Goal: Information Seeking & Learning: Find specific page/section

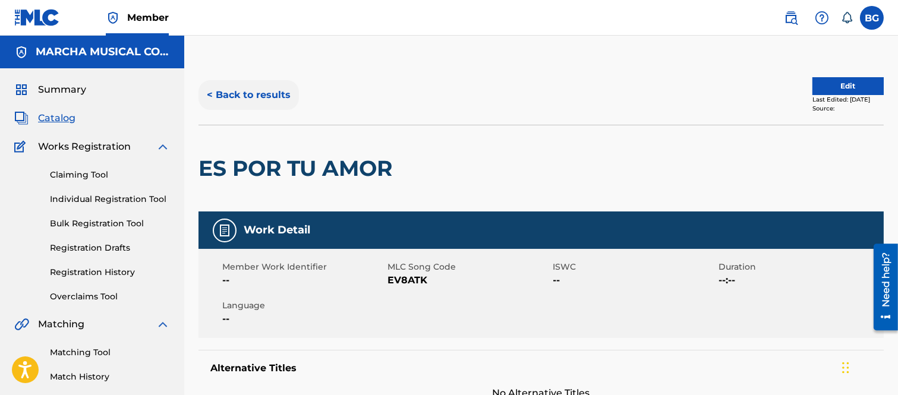
click at [210, 93] on button "< Back to results" at bounding box center [249, 95] width 100 height 30
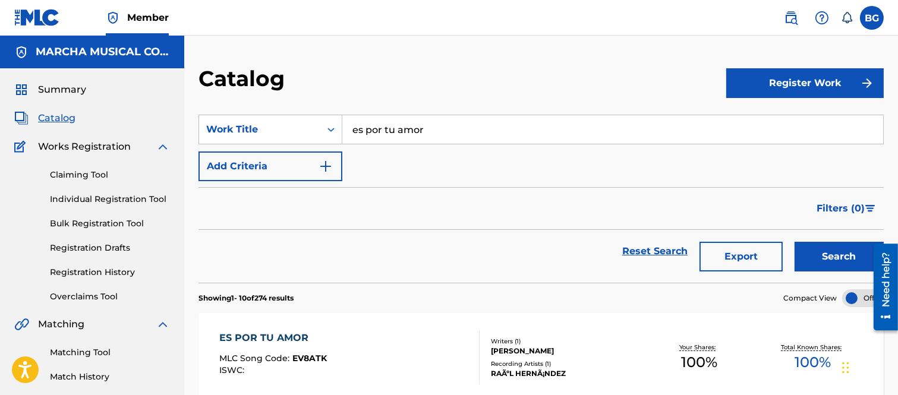
click at [445, 131] on input "es por tu amor" at bounding box center [612, 129] width 541 height 29
type input "e"
click at [411, 155] on span "Search Form" at bounding box center [411, 155] width 2 height 11
type input "cupido esta borracho"
click at [820, 259] on button "Search" at bounding box center [839, 257] width 89 height 30
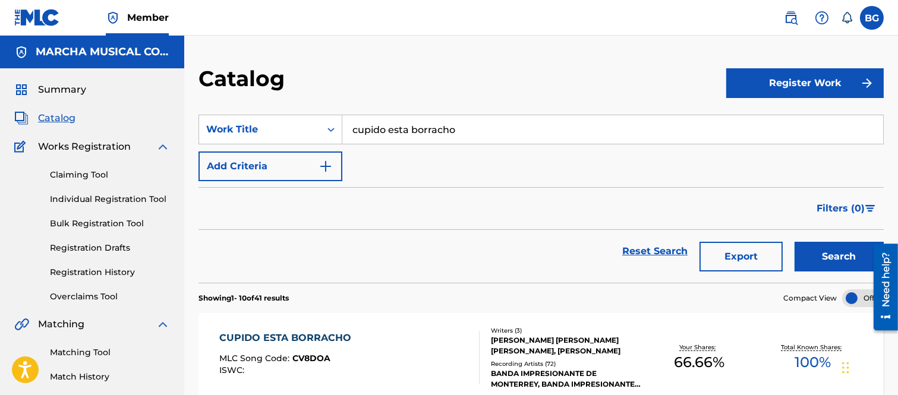
scroll to position [132, 0]
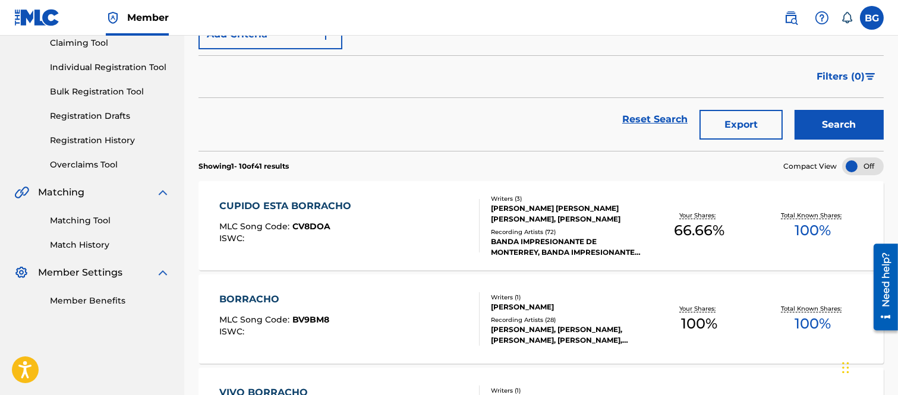
click at [277, 207] on div "CUPIDO ESTA BORRACHO" at bounding box center [288, 206] width 138 height 14
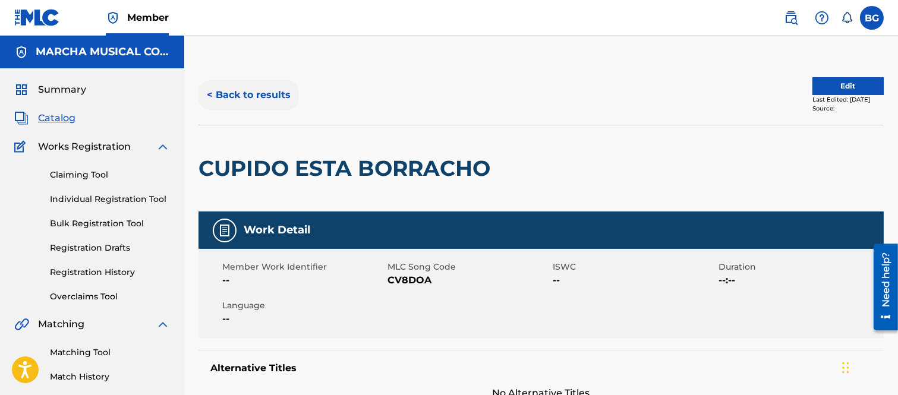
click at [210, 93] on button "< Back to results" at bounding box center [249, 95] width 100 height 30
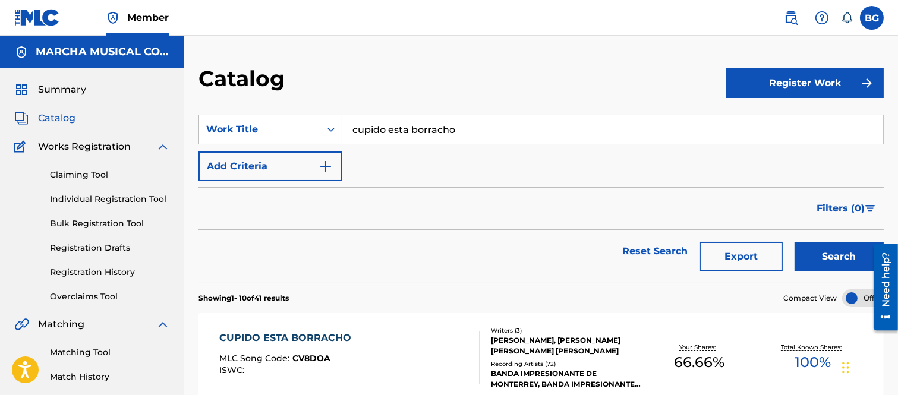
click at [484, 132] on input "cupido esta borracho" at bounding box center [612, 129] width 541 height 29
type input "c"
click at [394, 156] on strong "primer" at bounding box center [385, 155] width 34 height 11
type input "mi primer amor"
click at [823, 256] on button "Search" at bounding box center [839, 257] width 89 height 30
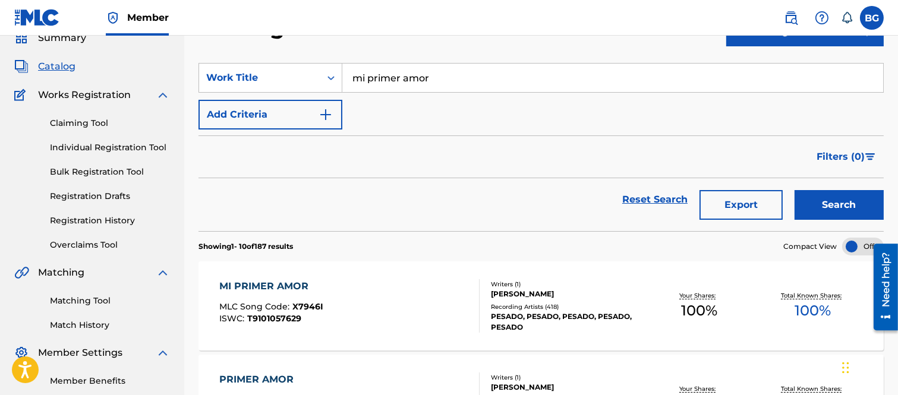
scroll to position [132, 0]
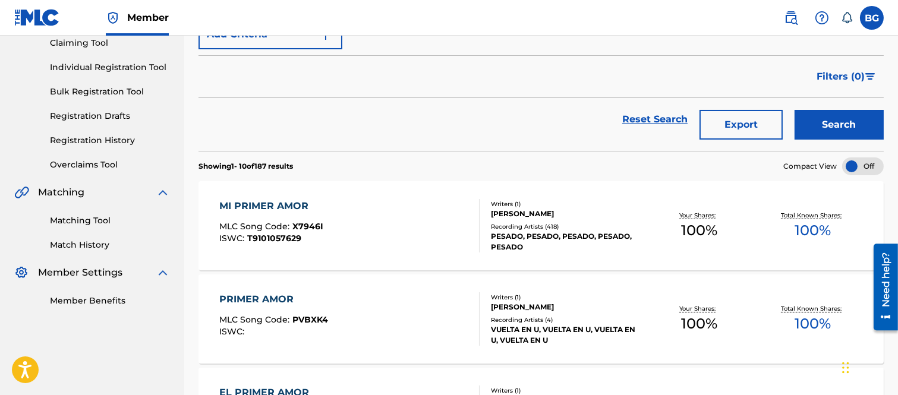
click at [256, 203] on div "MI PRIMER AMOR" at bounding box center [271, 206] width 104 height 14
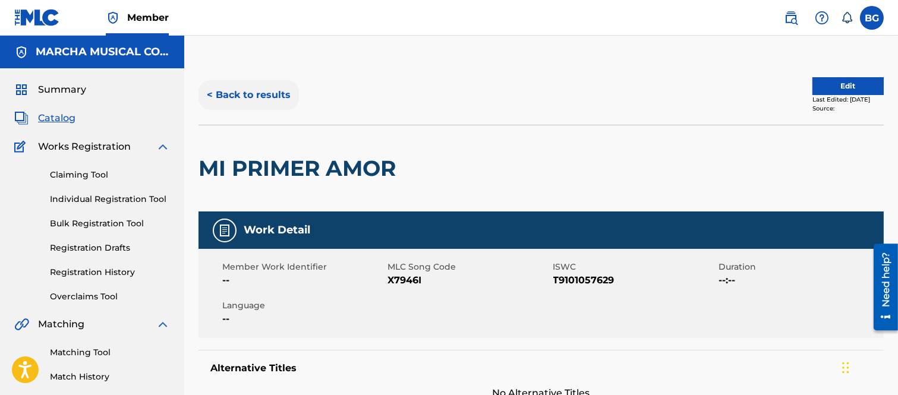
click at [211, 93] on button "< Back to results" at bounding box center [249, 95] width 100 height 30
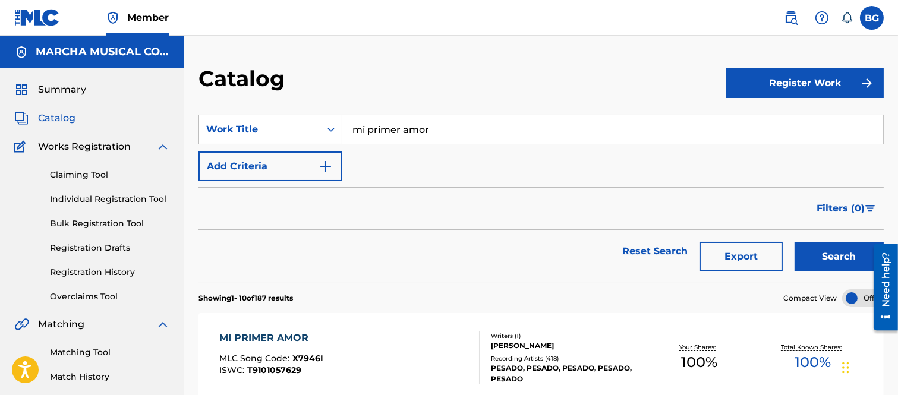
click at [455, 125] on input "mi primer amor" at bounding box center [612, 129] width 541 height 29
type input "m"
click at [378, 155] on strong "enamorado" at bounding box center [392, 155] width 56 height 11
type input "el enamorado"
click at [835, 250] on button "Search" at bounding box center [839, 257] width 89 height 30
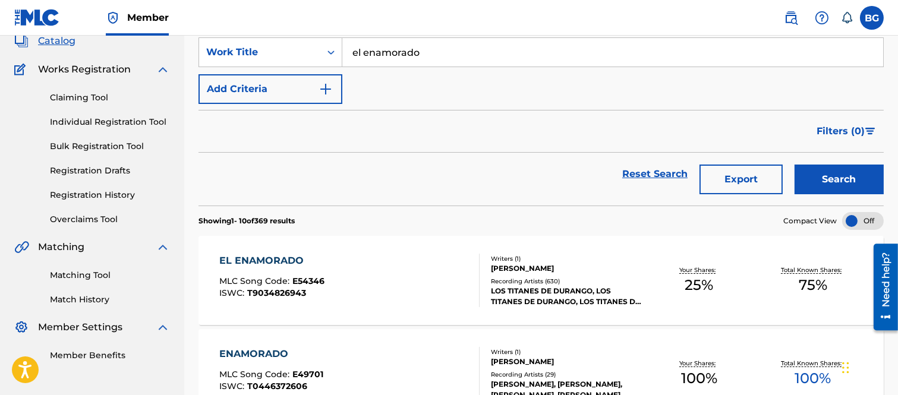
scroll to position [198, 0]
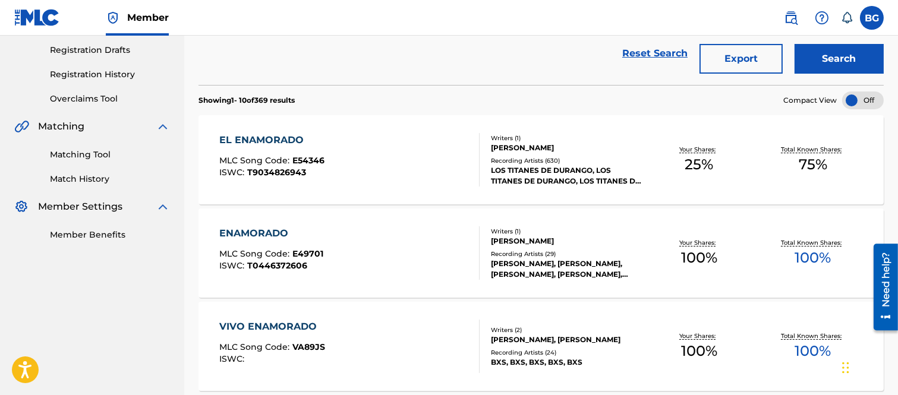
click at [253, 136] on div "EL ENAMORADO" at bounding box center [271, 140] width 105 height 14
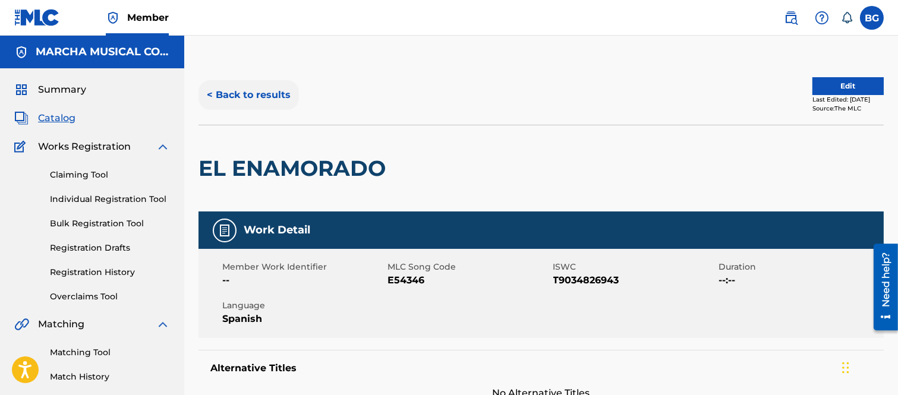
click at [209, 90] on button "< Back to results" at bounding box center [249, 95] width 100 height 30
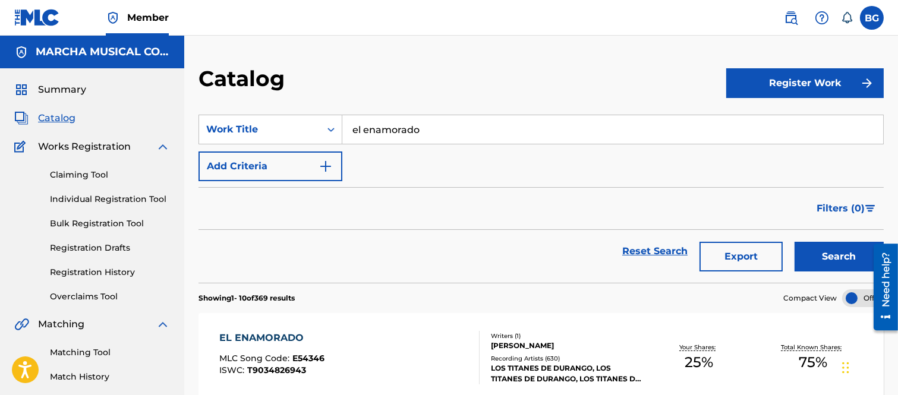
click at [446, 123] on input "el enamorado" at bounding box center [612, 129] width 541 height 29
type input "e"
click at [452, 155] on span "a empezar" at bounding box center [455, 155] width 52 height 11
type input "el desmadre va a empezar"
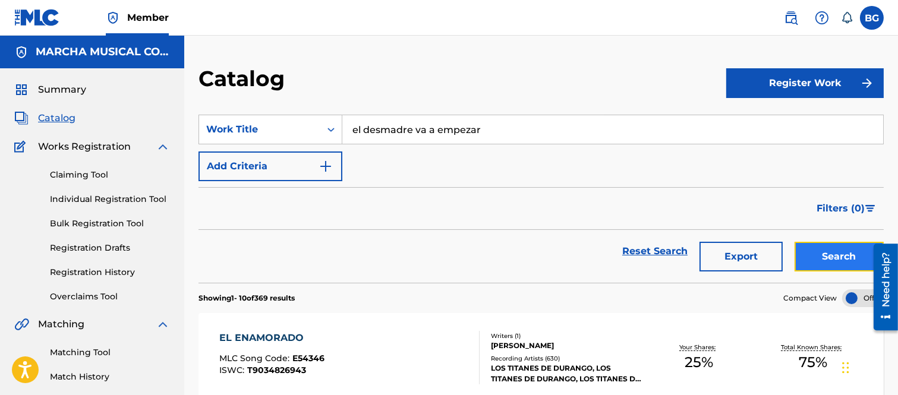
click at [806, 256] on button "Search" at bounding box center [839, 257] width 89 height 30
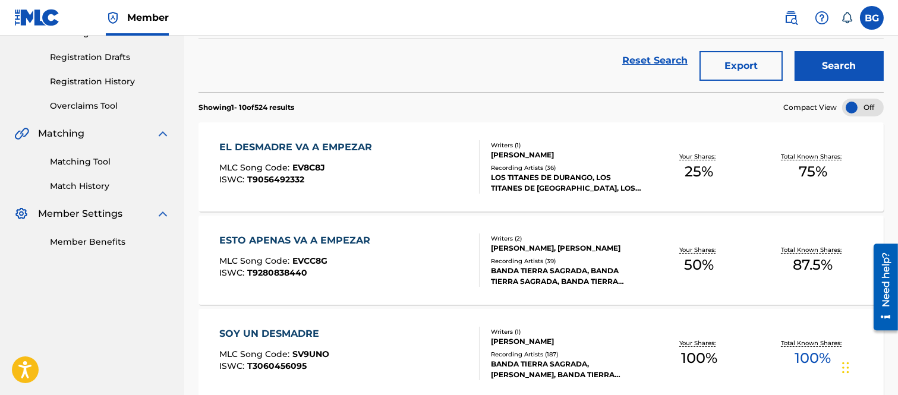
scroll to position [198, 0]
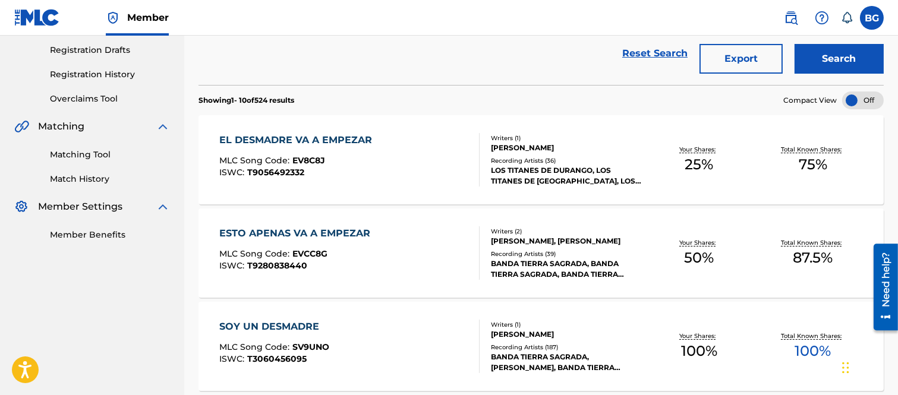
click at [287, 141] on div "EL DESMADRE VA A EMPEZAR" at bounding box center [298, 140] width 159 height 14
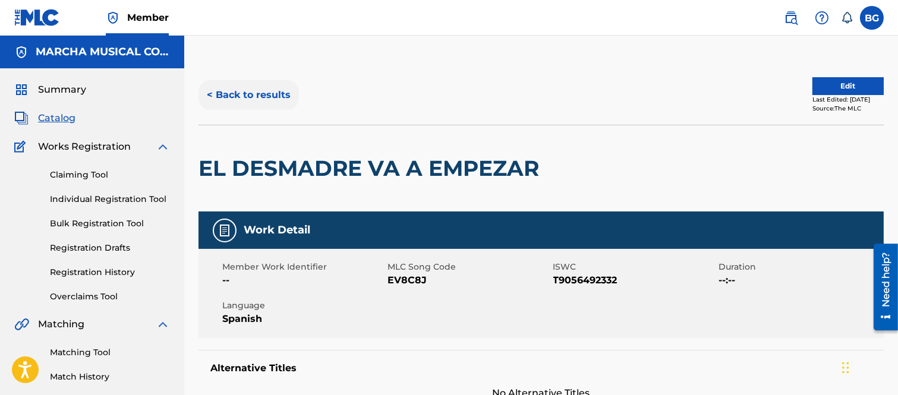
click at [209, 93] on button "< Back to results" at bounding box center [249, 95] width 100 height 30
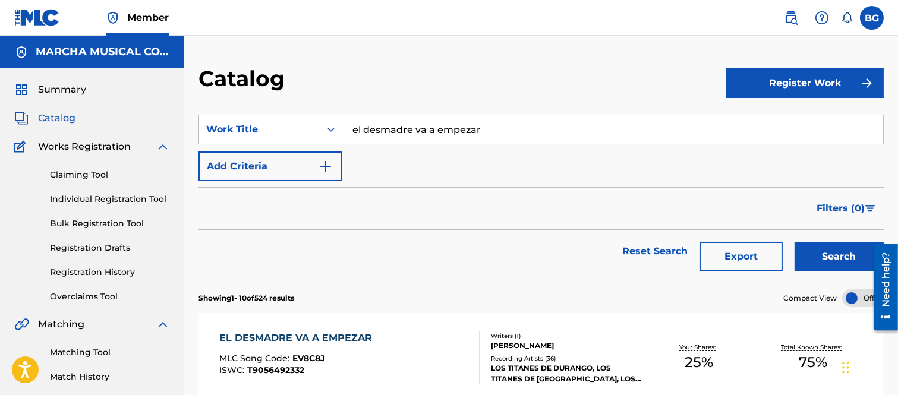
click at [500, 131] on input "el desmadre va a empezar" at bounding box center [612, 129] width 541 height 29
type input "e"
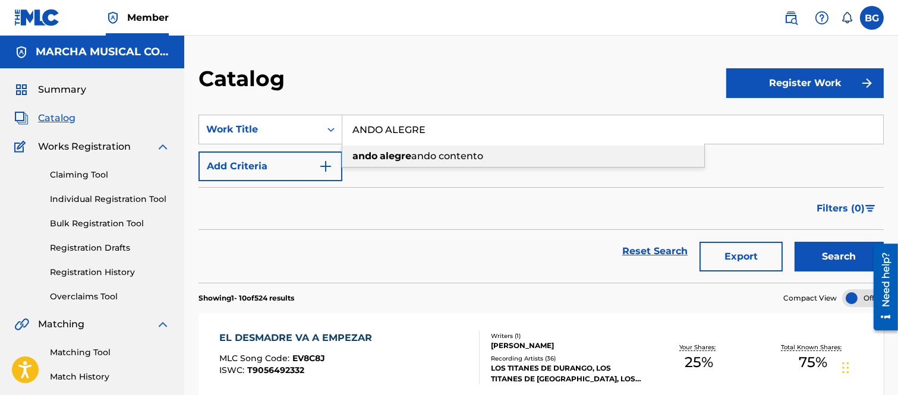
click at [441, 153] on span "ando contento" at bounding box center [447, 155] width 72 height 11
type input "ando alegre ando contento"
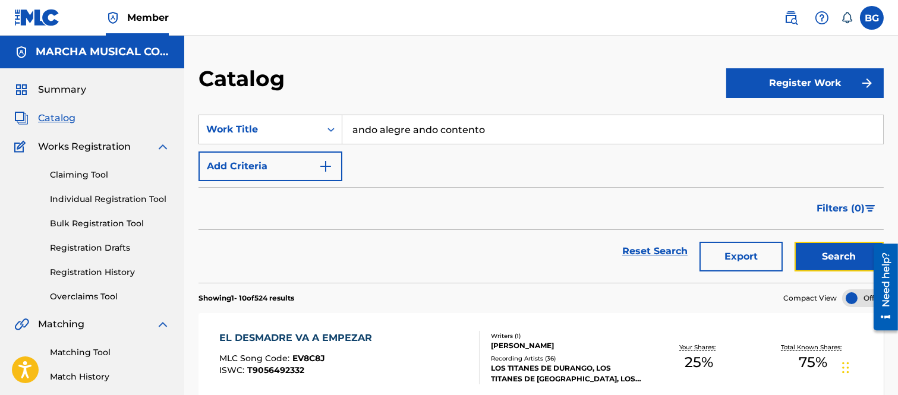
drag, startPoint x: 830, startPoint y: 253, endPoint x: 822, endPoint y: 247, distance: 10.6
click at [830, 254] on button "Search" at bounding box center [839, 257] width 89 height 30
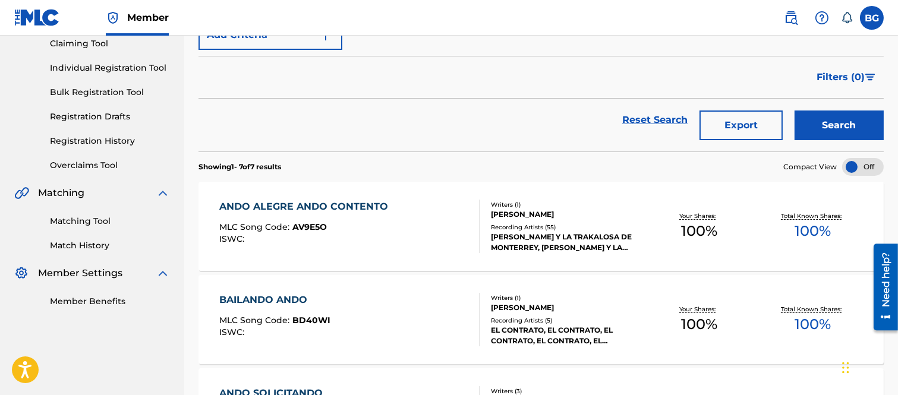
scroll to position [132, 0]
click at [283, 204] on div "ANDO ALEGRE ANDO CONTENTO" at bounding box center [306, 206] width 175 height 14
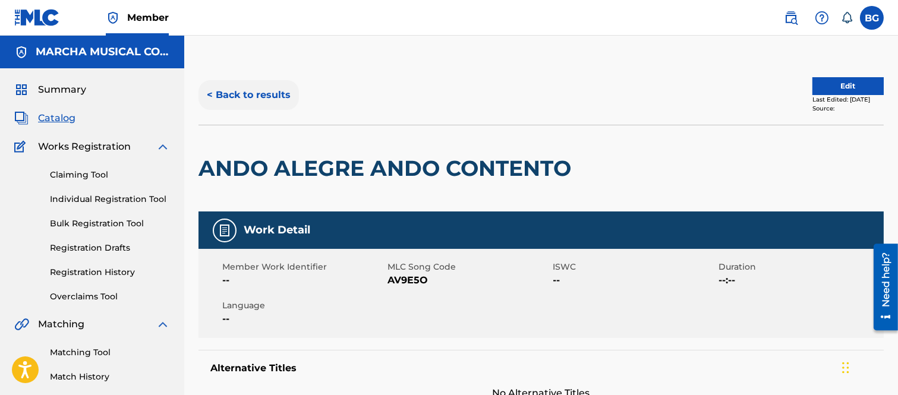
click at [212, 90] on button "< Back to results" at bounding box center [249, 95] width 100 height 30
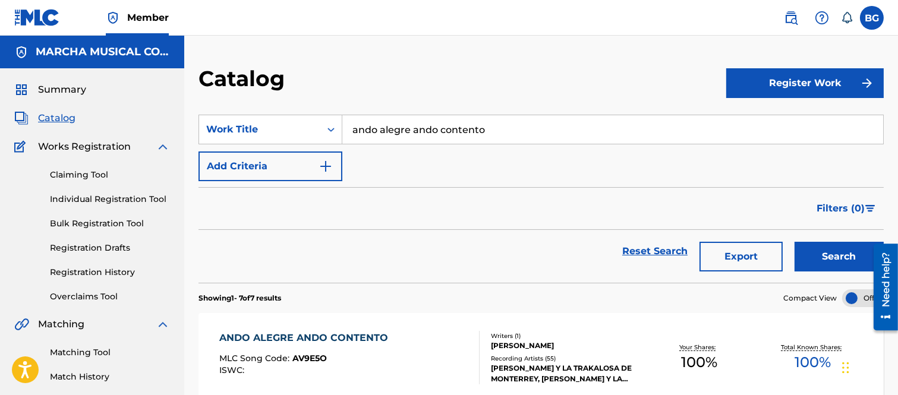
drag, startPoint x: 524, startPoint y: 134, endPoint x: 531, endPoint y: 133, distance: 6.6
click at [525, 133] on input "ando alegre ando contento" at bounding box center [612, 129] width 541 height 29
type input "a"
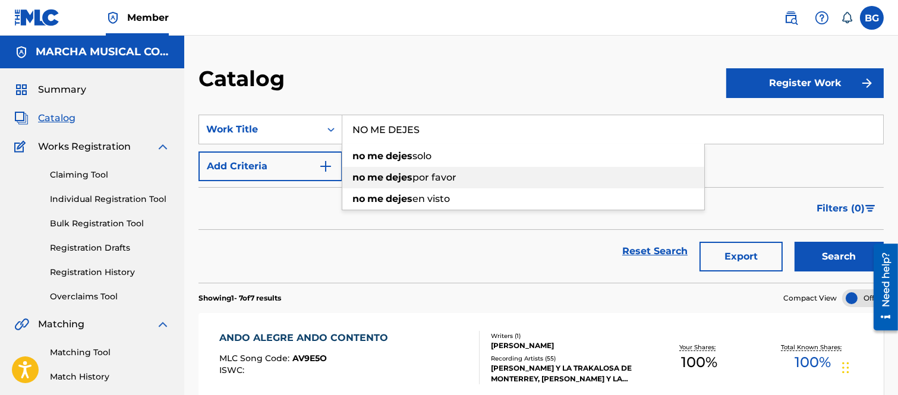
drag, startPoint x: 395, startPoint y: 175, endPoint x: 519, endPoint y: 204, distance: 126.9
click at [396, 175] on strong "dejes" at bounding box center [399, 177] width 27 height 11
type input "no me dejes por favor"
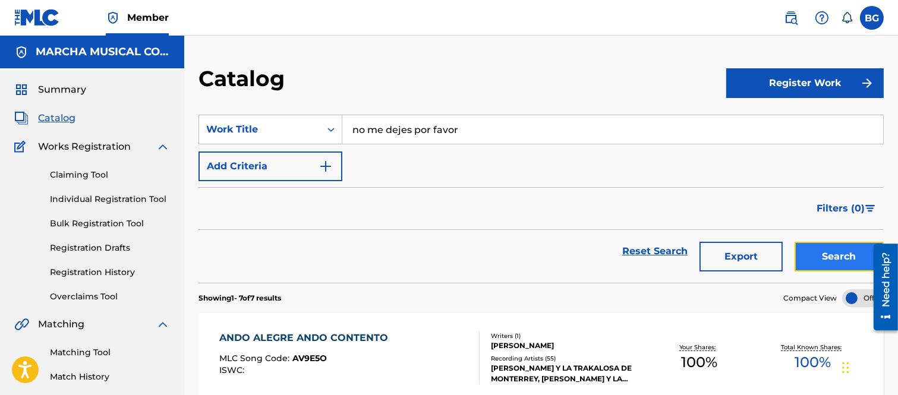
click at [823, 259] on button "Search" at bounding box center [839, 257] width 89 height 30
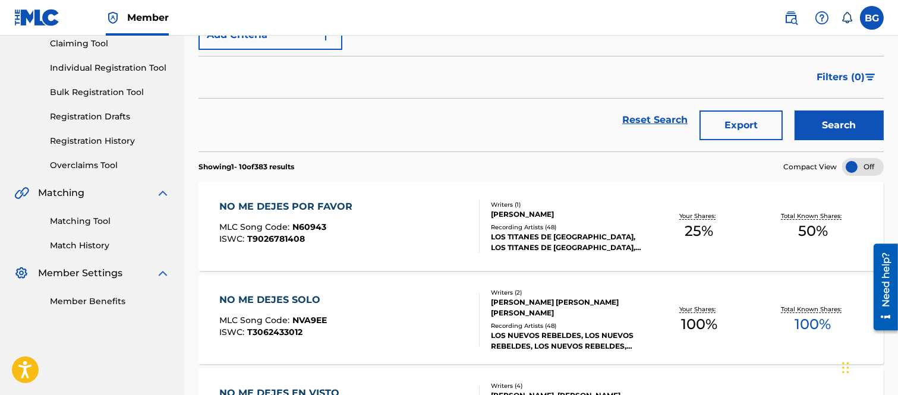
scroll to position [132, 0]
click at [287, 206] on div "NO ME DEJES POR FAVOR" at bounding box center [288, 206] width 139 height 14
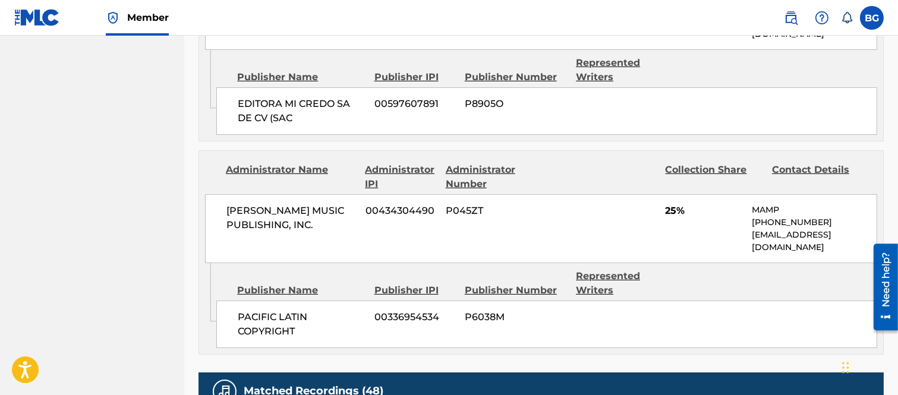
scroll to position [661, 0]
